Goal: Task Accomplishment & Management: Use online tool/utility

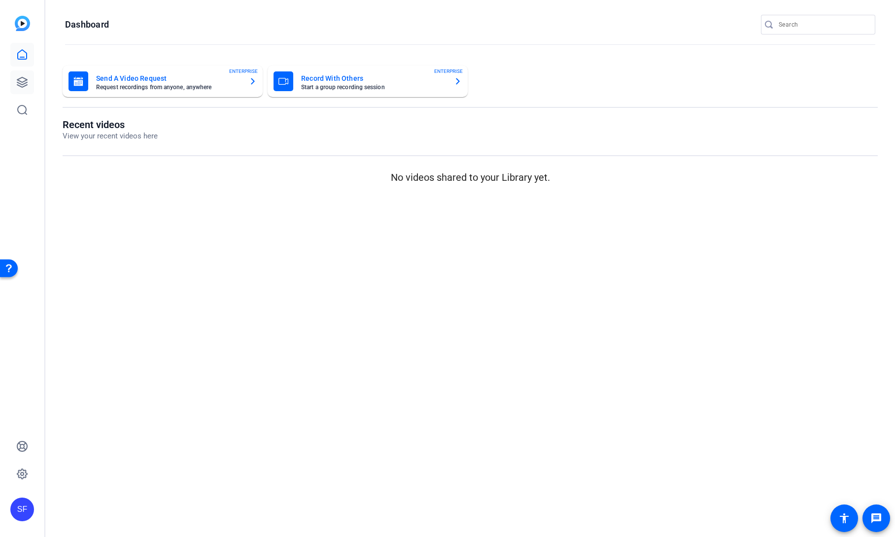
click at [23, 87] on icon at bounding box center [22, 82] width 10 height 10
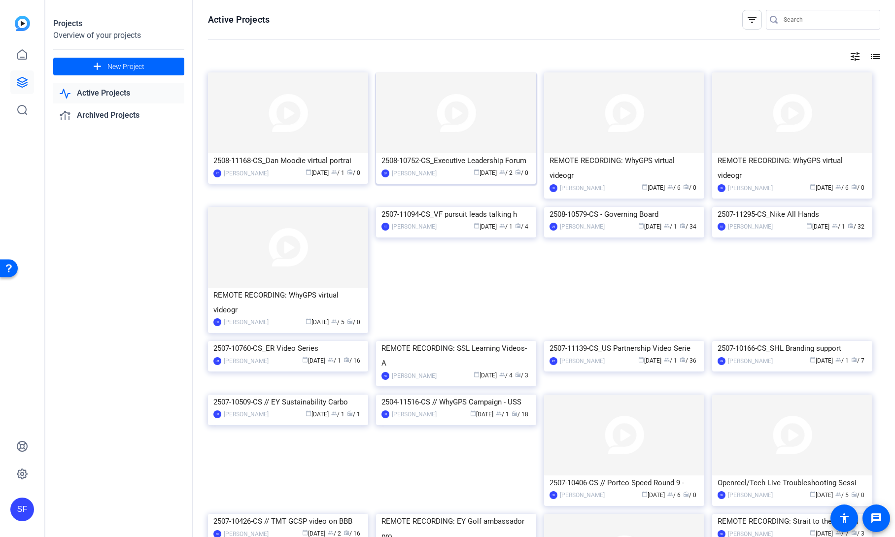
click at [459, 160] on div "2508-10752-CS_Executive Leadership Forum" at bounding box center [456, 160] width 149 height 15
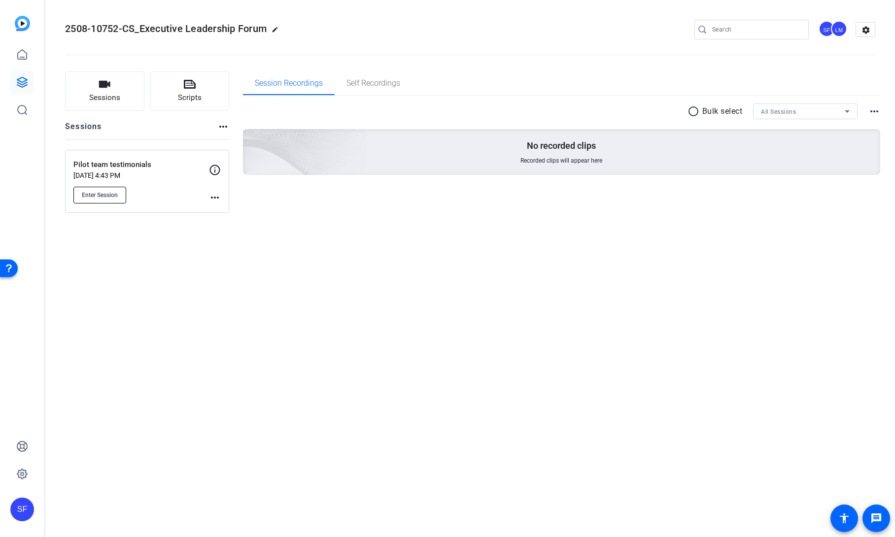
click at [91, 192] on span "Enter Session" at bounding box center [100, 195] width 36 height 8
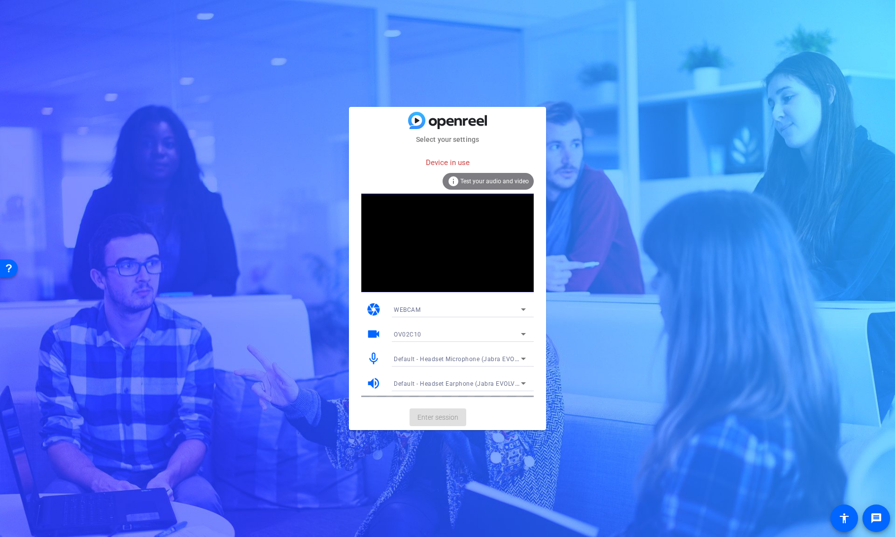
click at [646, 106] on div "Select your settings Device in use info Test your audio and video camera WEBCAM…" at bounding box center [447, 268] width 895 height 537
click at [468, 361] on span "Default - Headset Microphone (Jabra EVOLVE 20 MS) (0b0e:0302)" at bounding box center [489, 359] width 190 height 8
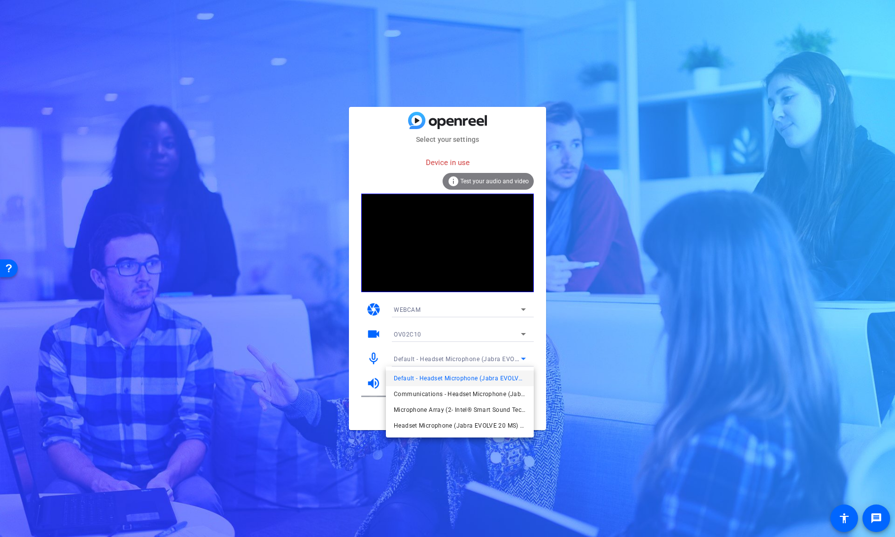
click at [615, 312] on div at bounding box center [447, 268] width 895 height 537
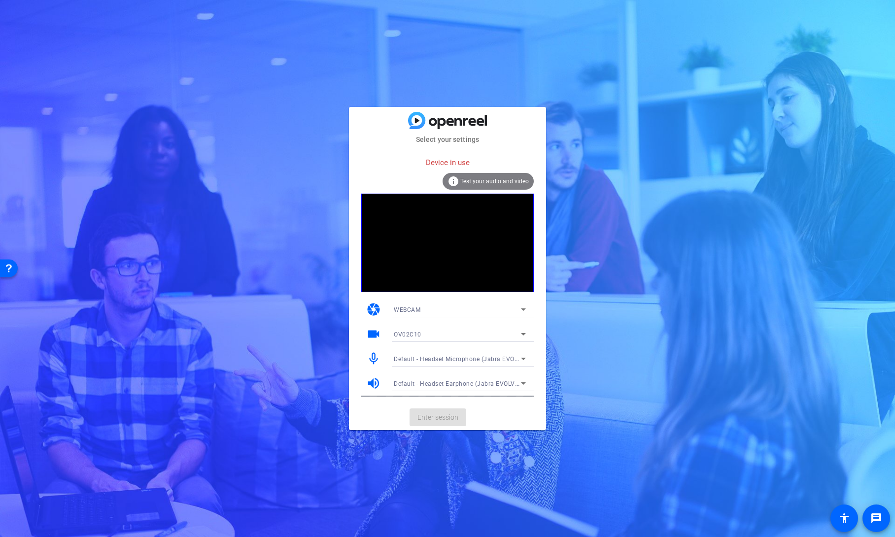
click at [493, 181] on span "Test your audio and video" at bounding box center [494, 181] width 69 height 7
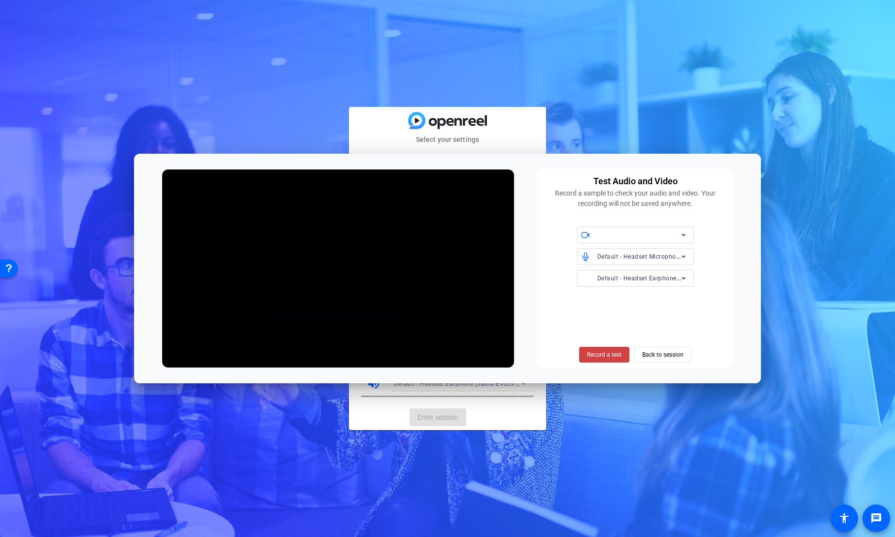
click at [412, 227] on video at bounding box center [338, 268] width 148 height 83
click at [666, 356] on span "Back to session" at bounding box center [662, 355] width 41 height 19
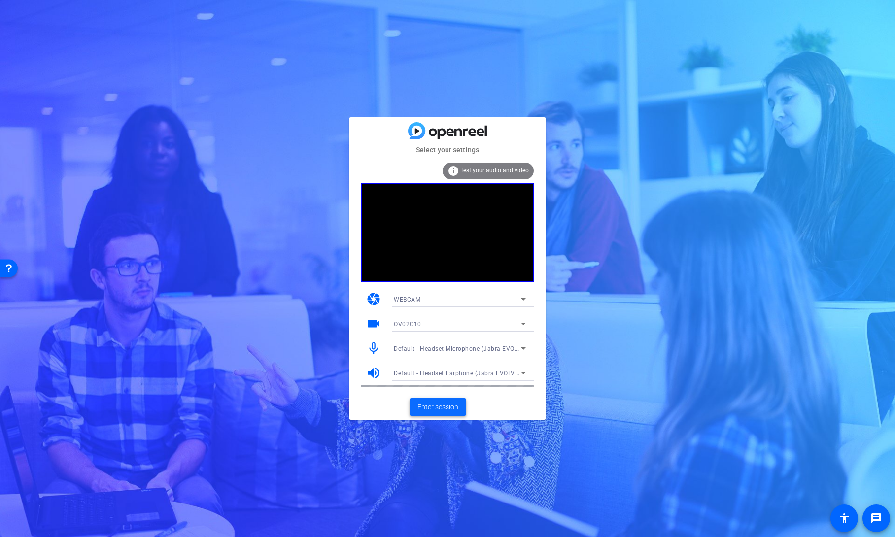
click at [451, 406] on span "Enter session" at bounding box center [437, 407] width 41 height 10
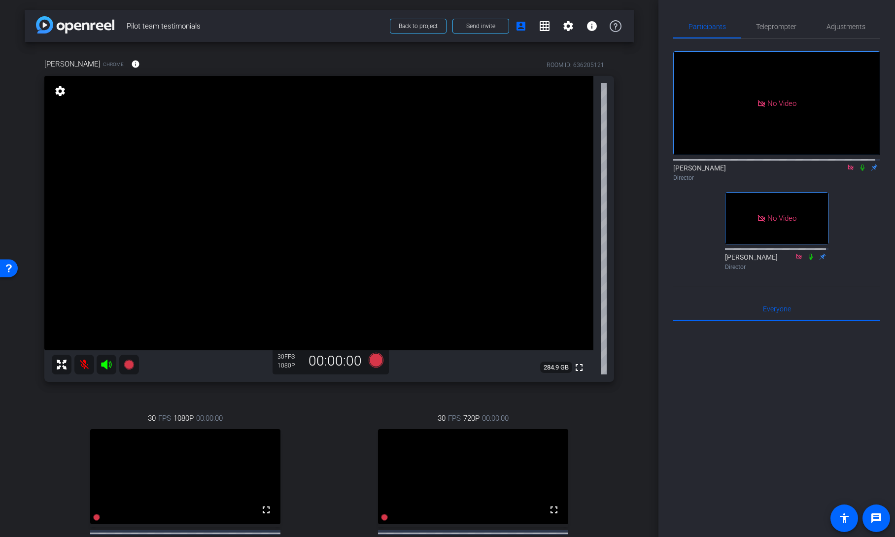
click at [636, 344] on div "arrow_back Pilot team testimonials Back to project Send invite account_box grid…" at bounding box center [329, 268] width 659 height 537
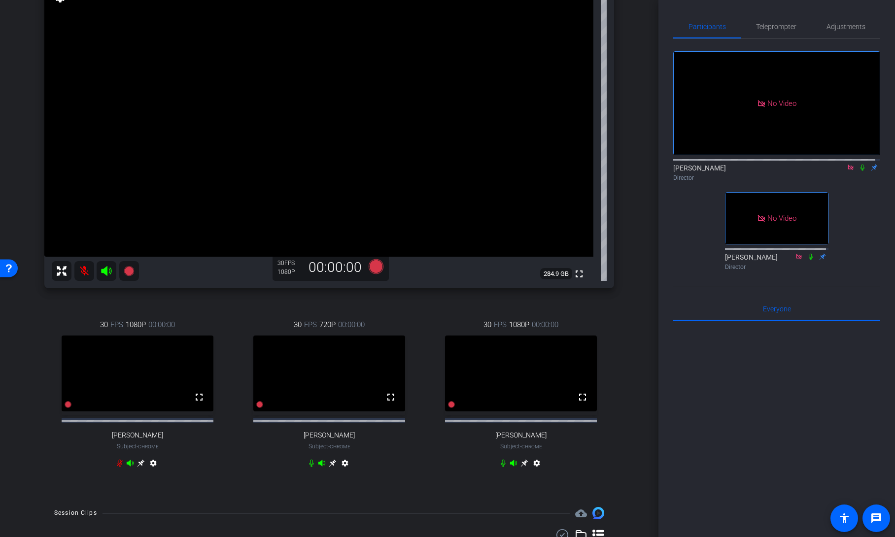
scroll to position [93, 0]
click at [577, 404] on mat-icon "fullscreen" at bounding box center [583, 398] width 12 height 12
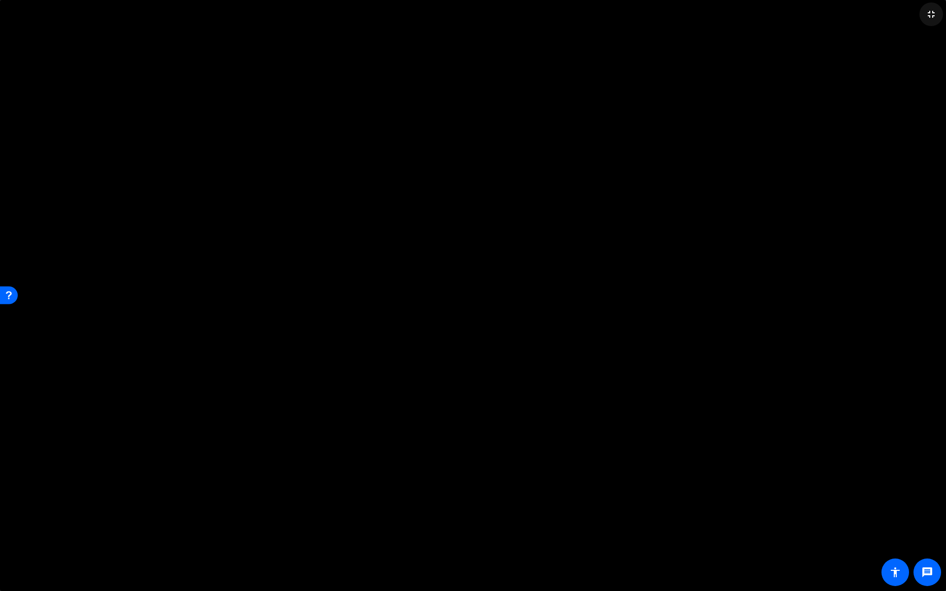
click at [895, 18] on mat-icon "fullscreen_exit" at bounding box center [932, 14] width 12 height 12
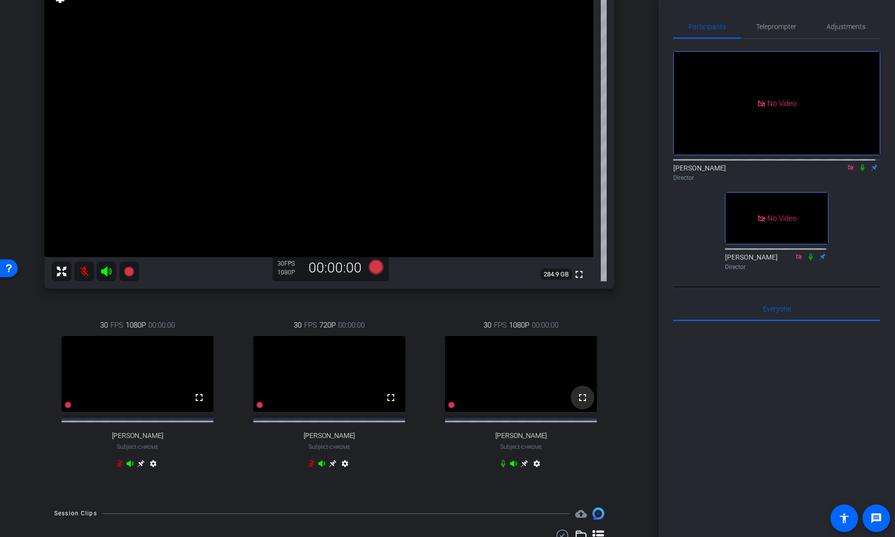
click at [582, 404] on mat-icon "fullscreen" at bounding box center [583, 398] width 12 height 12
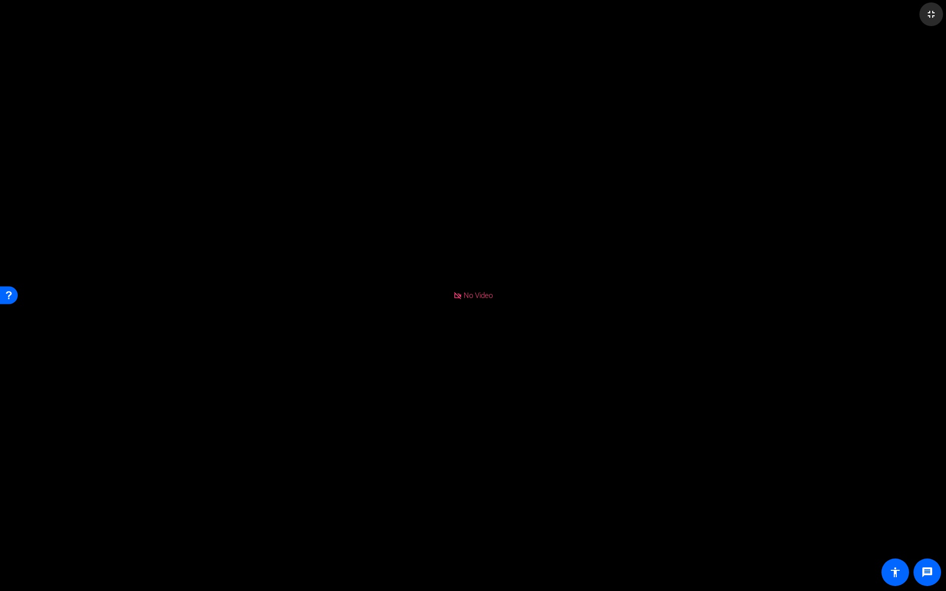
click at [895, 12] on mat-icon "fullscreen_exit" at bounding box center [932, 14] width 12 height 12
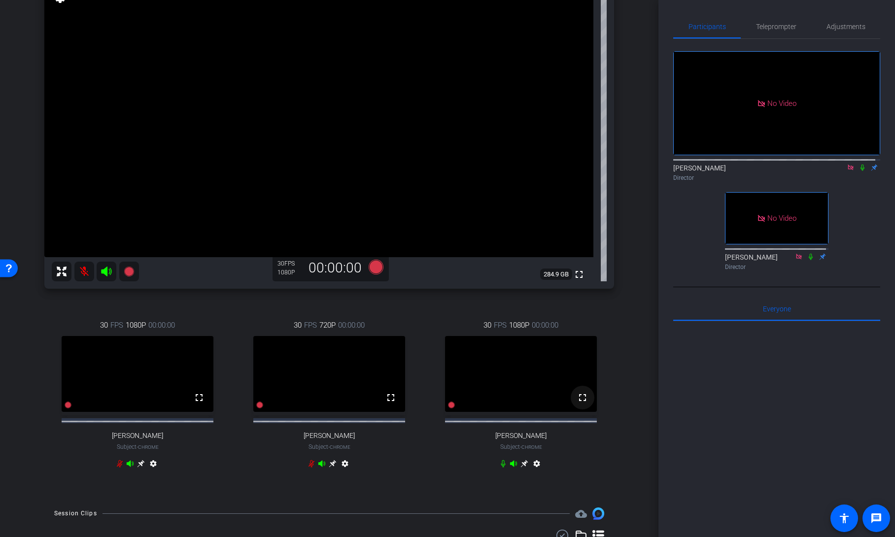
click at [579, 404] on mat-icon "fullscreen" at bounding box center [583, 398] width 12 height 12
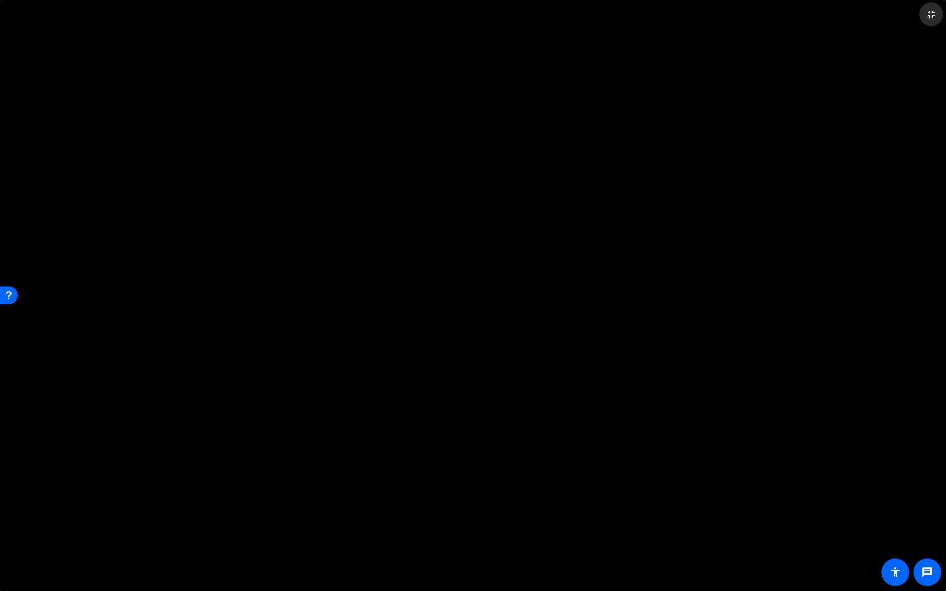
click at [895, 14] on mat-icon "fullscreen_exit" at bounding box center [932, 14] width 12 height 12
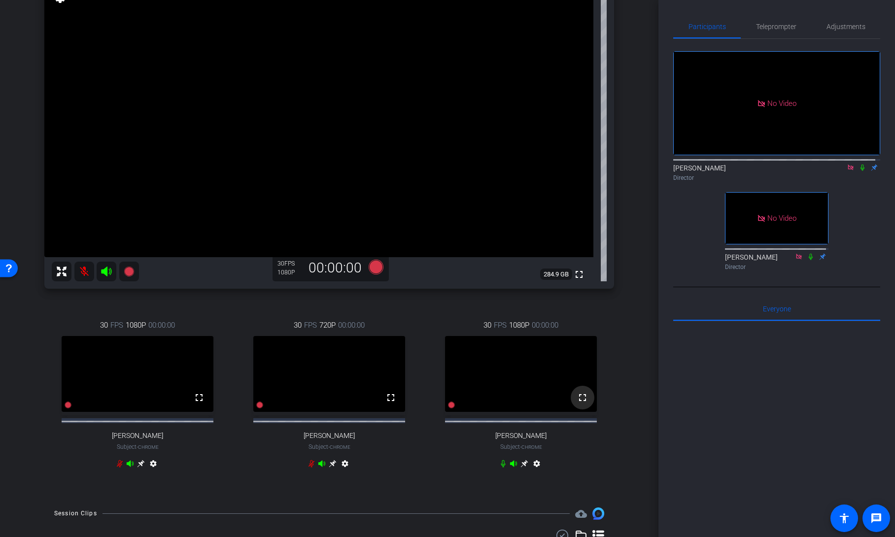
click at [581, 404] on mat-icon "fullscreen" at bounding box center [583, 398] width 12 height 12
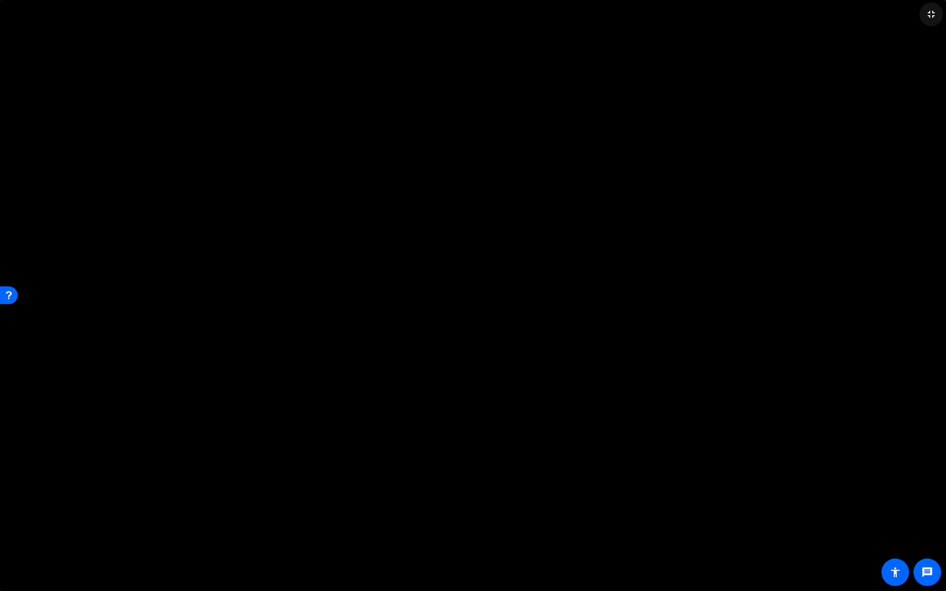
click at [895, 19] on mat-icon "fullscreen_exit" at bounding box center [932, 14] width 12 height 12
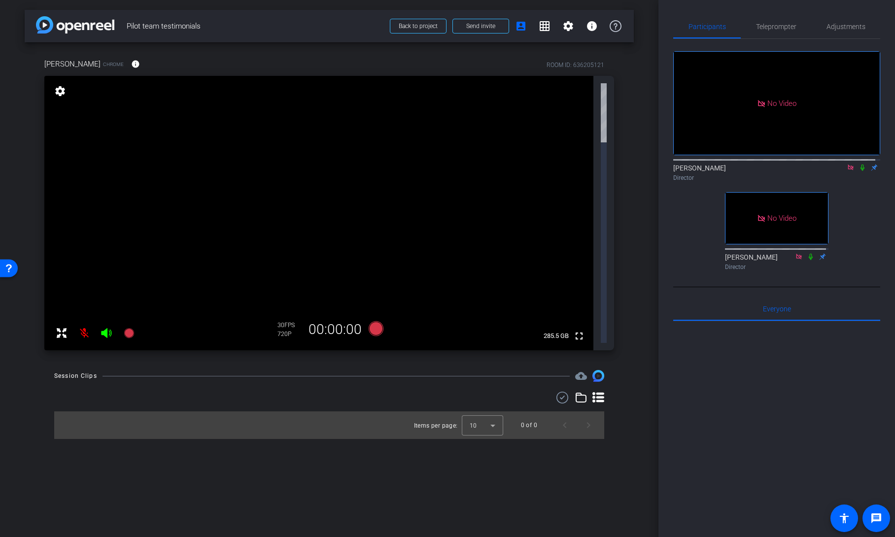
scroll to position [0, 0]
